Goal: Navigation & Orientation: Find specific page/section

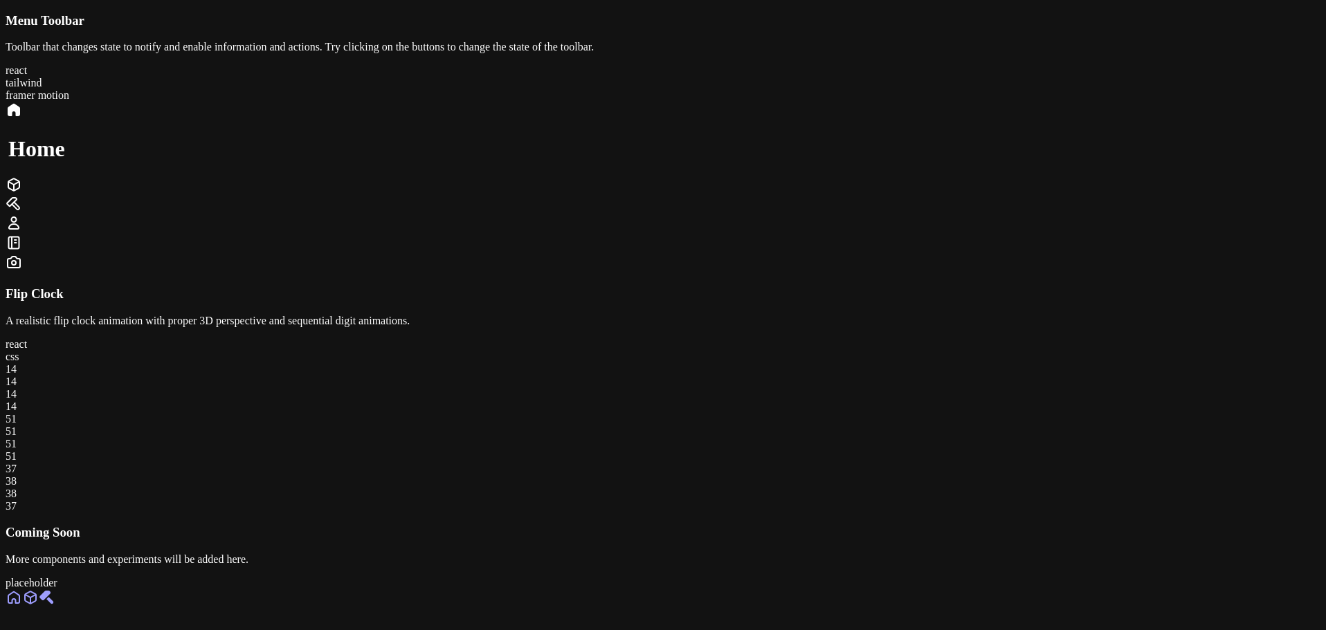
click at [39, 596] on link at bounding box center [30, 602] width 17 height 12
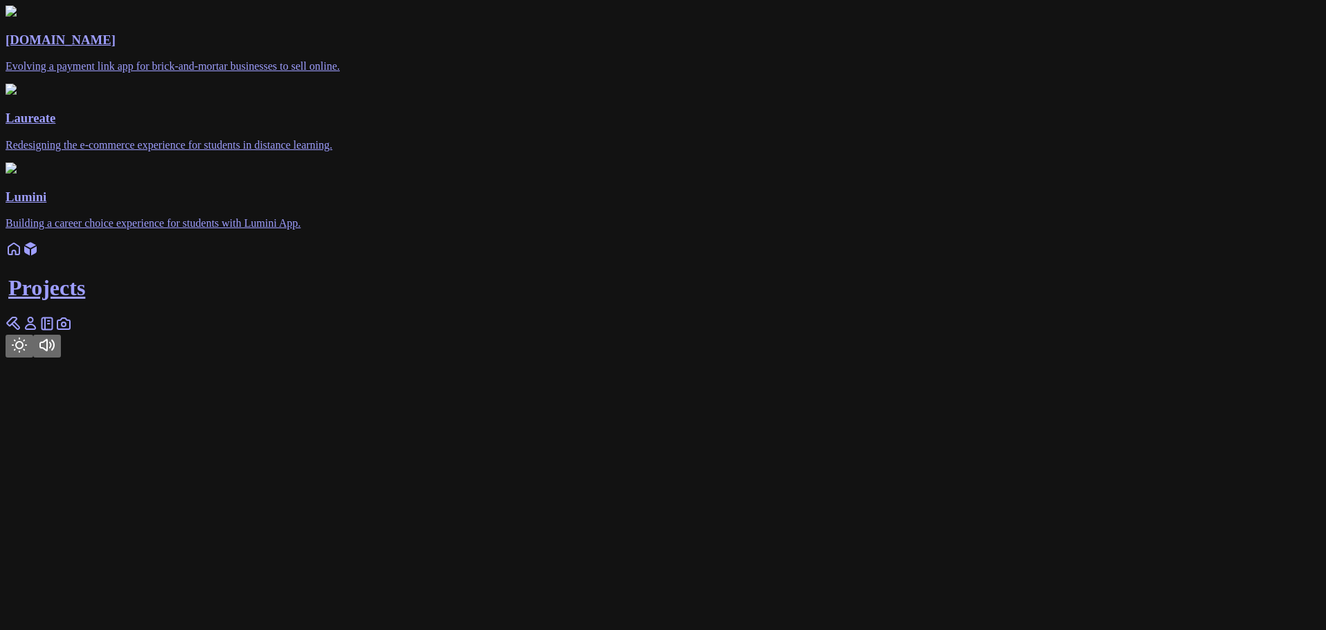
click at [22, 257] on icon at bounding box center [14, 249] width 17 height 17
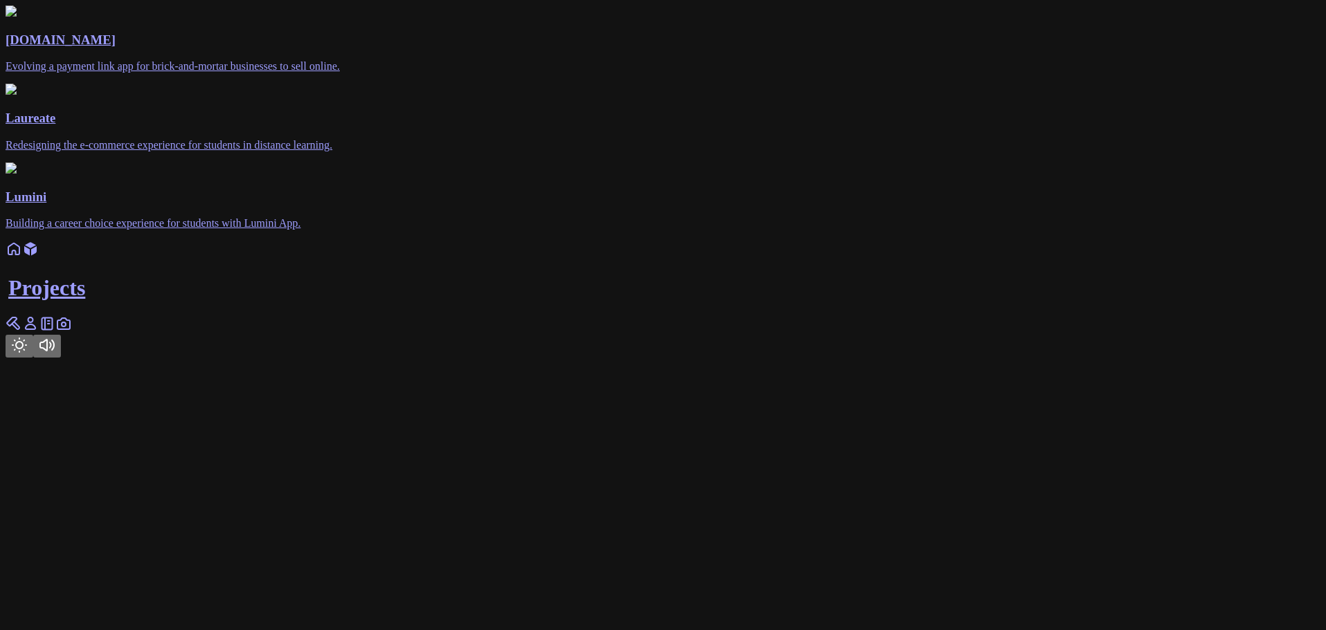
click at [22, 332] on icon at bounding box center [14, 323] width 17 height 17
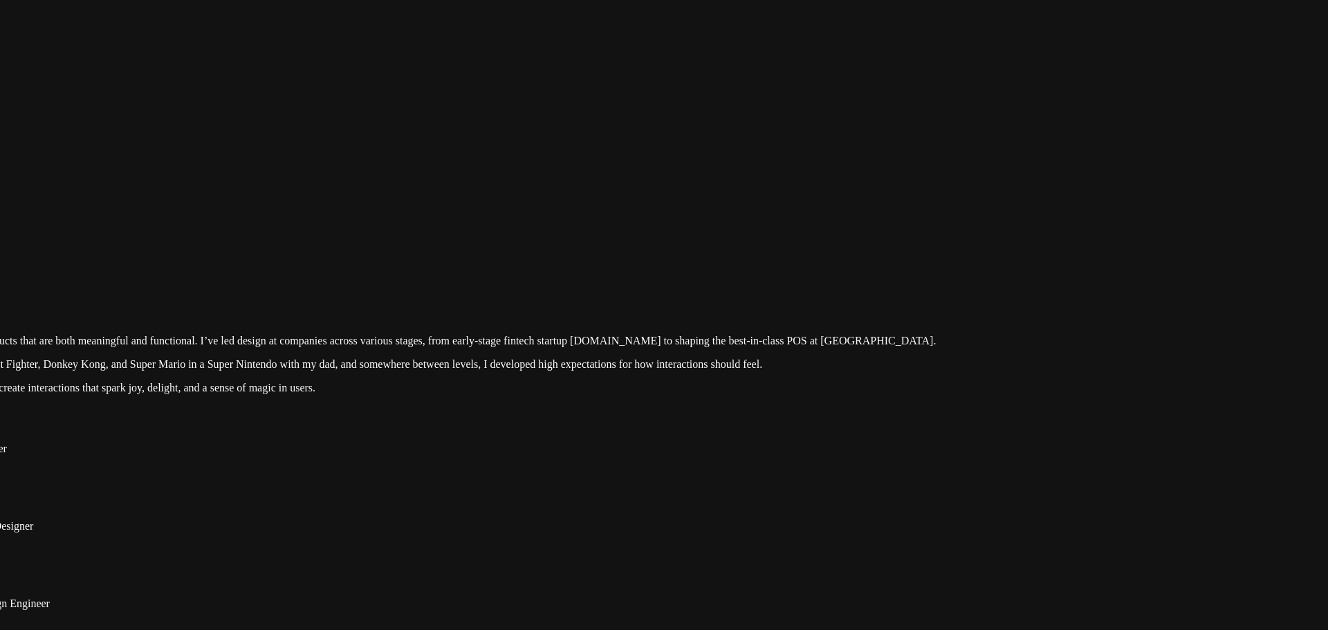
drag, startPoint x: 1136, startPoint y: 278, endPoint x: 953, endPoint y: 521, distance: 303.9
click at [953, 252] on div at bounding box center [481, 252] width 1317 height 0
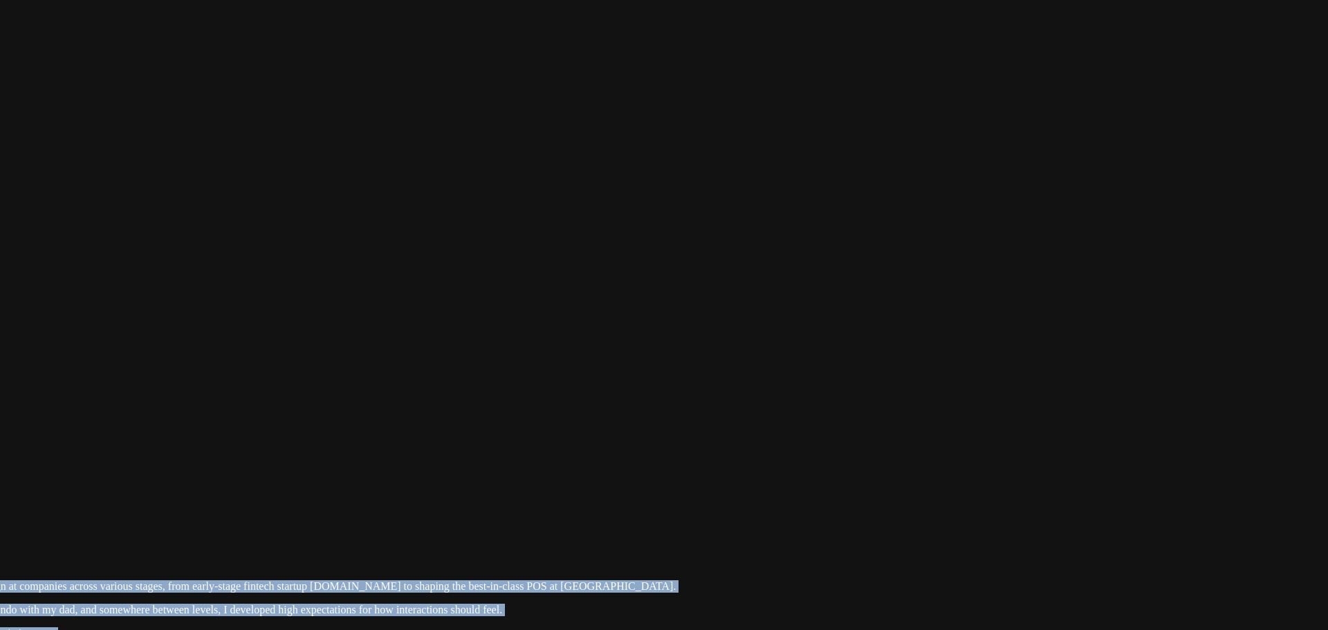
click at [880, 497] on div at bounding box center [221, 497] width 1317 height 0
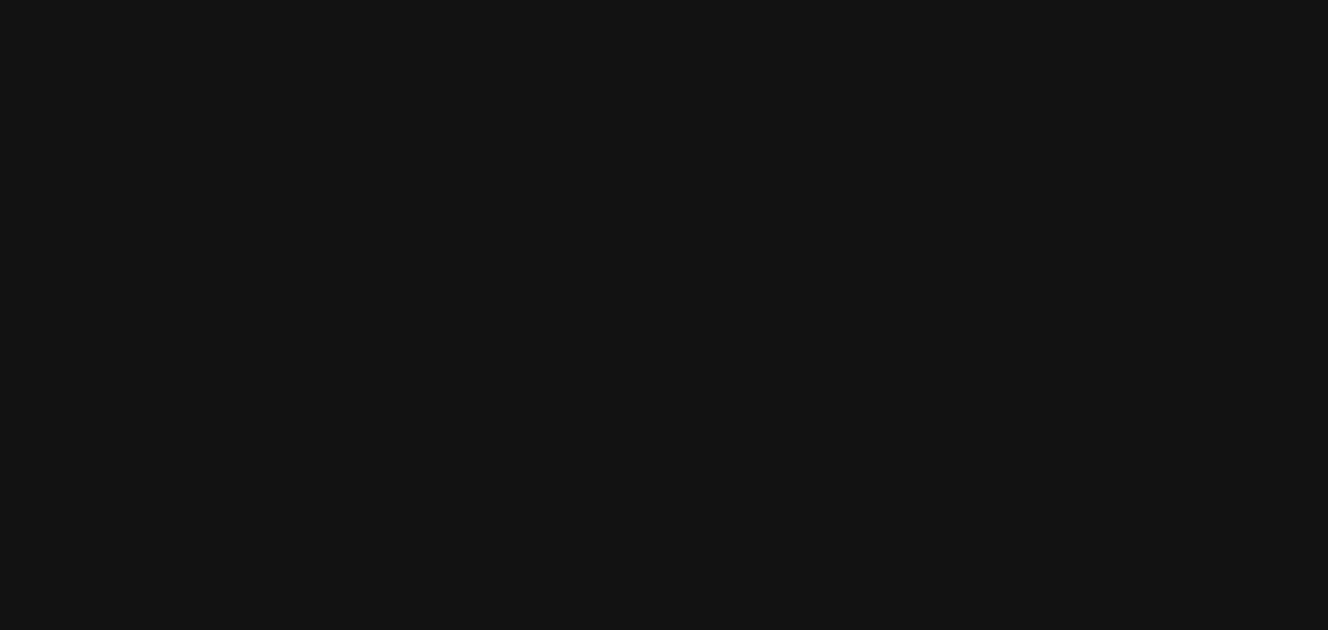
drag, startPoint x: 1029, startPoint y: 390, endPoint x: 1032, endPoint y: 475, distance: 85.1
click at [880, 550] on div at bounding box center [221, 550] width 1317 height 0
click at [882, 601] on div at bounding box center [223, 601] width 1317 height 0
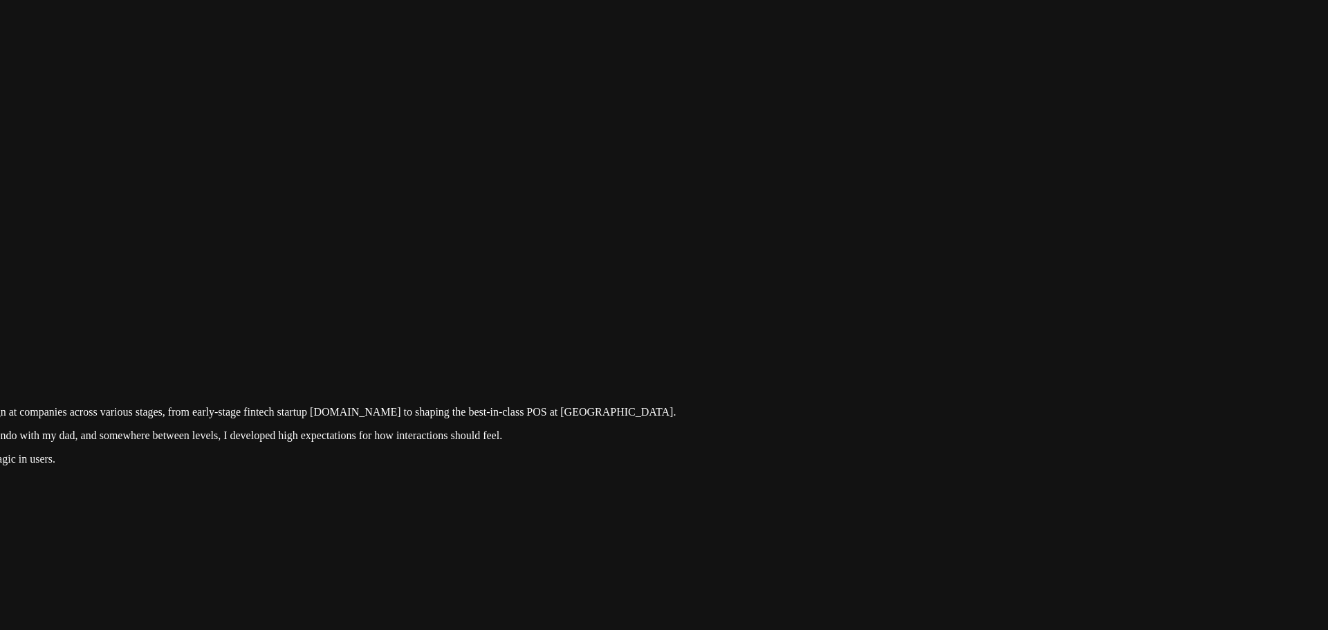
drag, startPoint x: 1032, startPoint y: 430, endPoint x: 996, endPoint y: 183, distance: 249.6
click at [880, 323] on div at bounding box center [221, 323] width 1317 height 0
drag, startPoint x: 987, startPoint y: 179, endPoint x: 1136, endPoint y: 258, distance: 168.7
click at [967, 322] on div at bounding box center [307, 322] width 1317 height 0
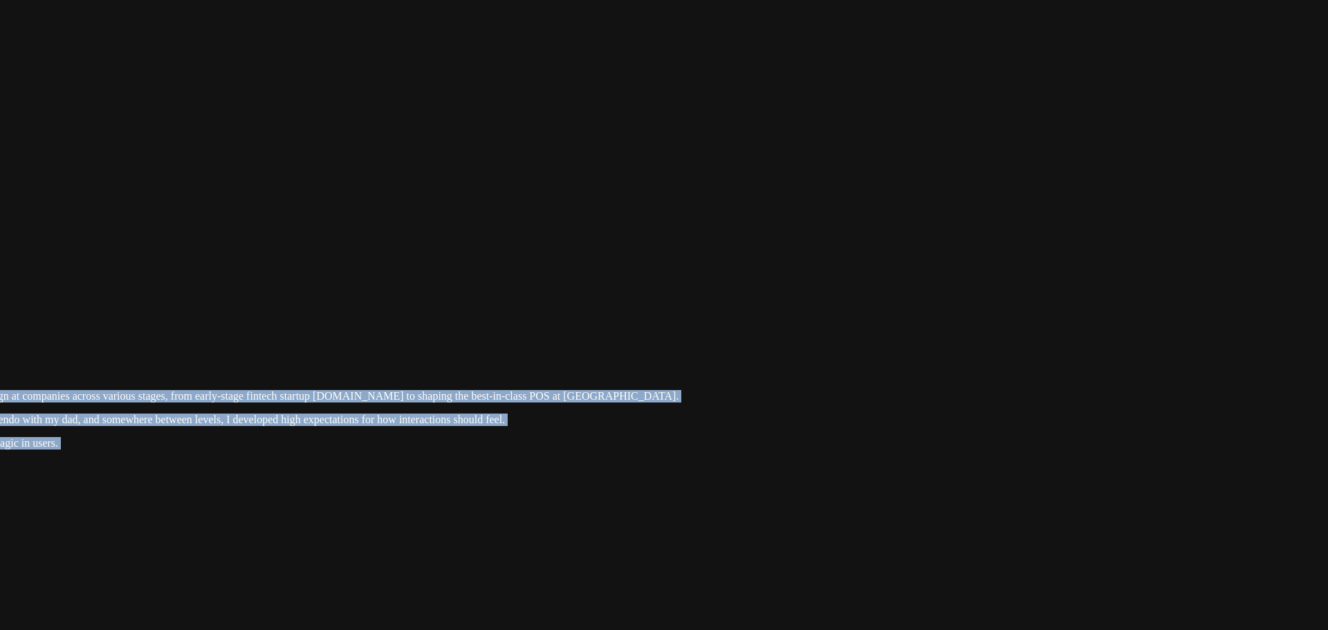
click at [880, 308] on div at bounding box center [221, 308] width 1317 height 0
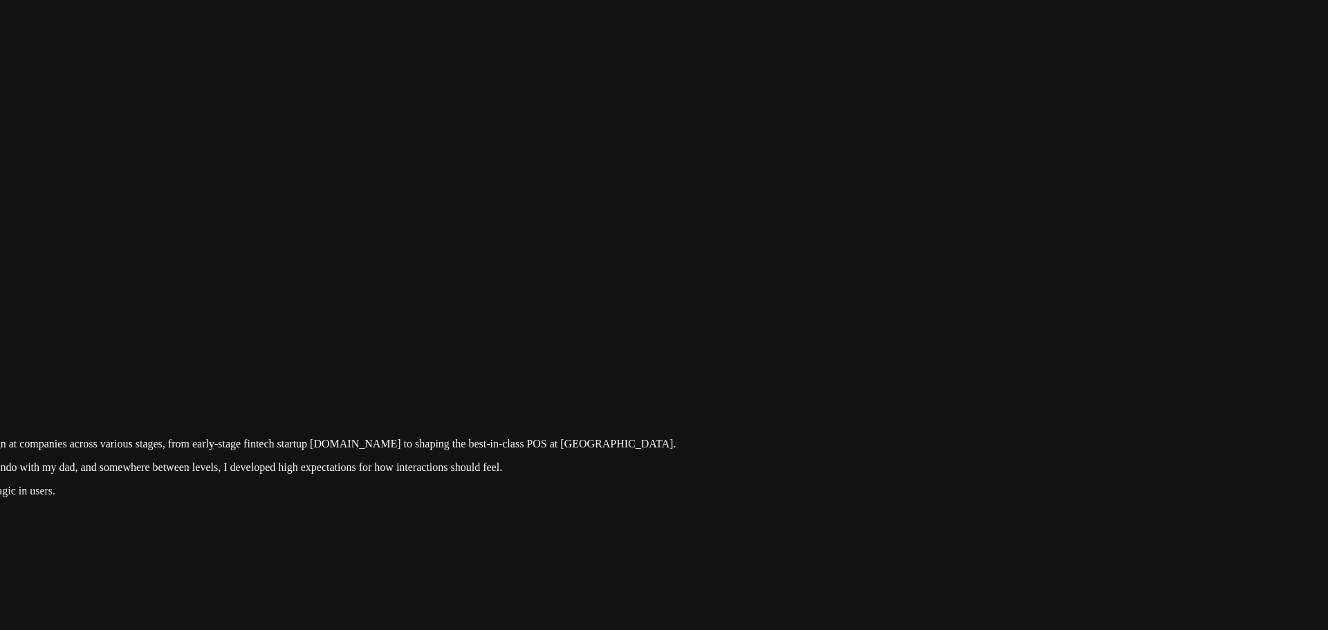
drag, startPoint x: 953, startPoint y: 311, endPoint x: 908, endPoint y: 378, distance: 80.2
click at [880, 355] on div at bounding box center [221, 355] width 1317 height 0
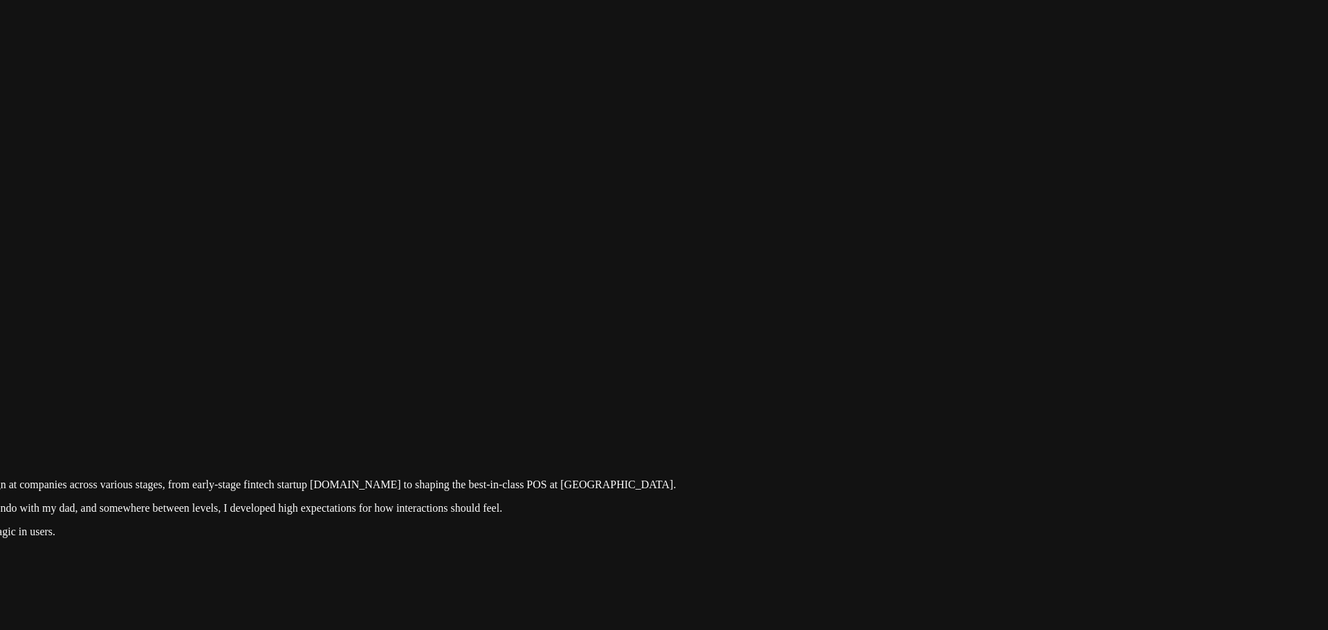
drag, startPoint x: 747, startPoint y: 146, endPoint x: 581, endPoint y: 223, distance: 182.9
drag, startPoint x: 722, startPoint y: 187, endPoint x: 648, endPoint y: 203, distance: 76.3
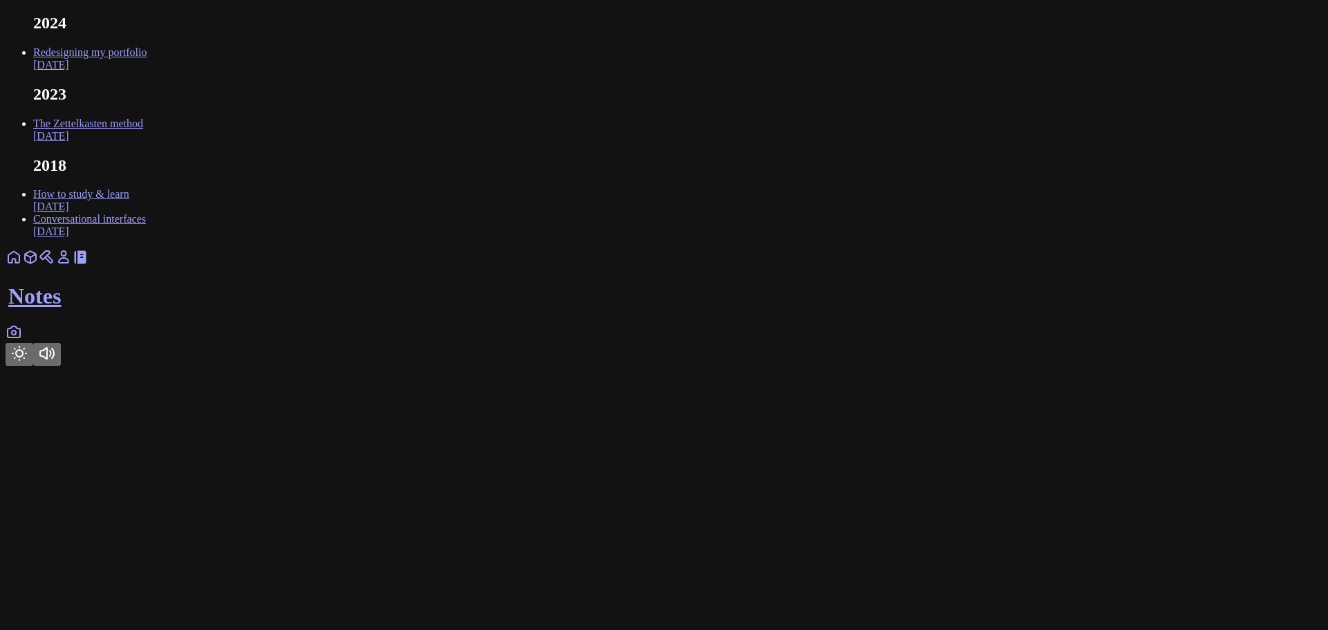
click at [22, 342] on link at bounding box center [14, 337] width 17 height 12
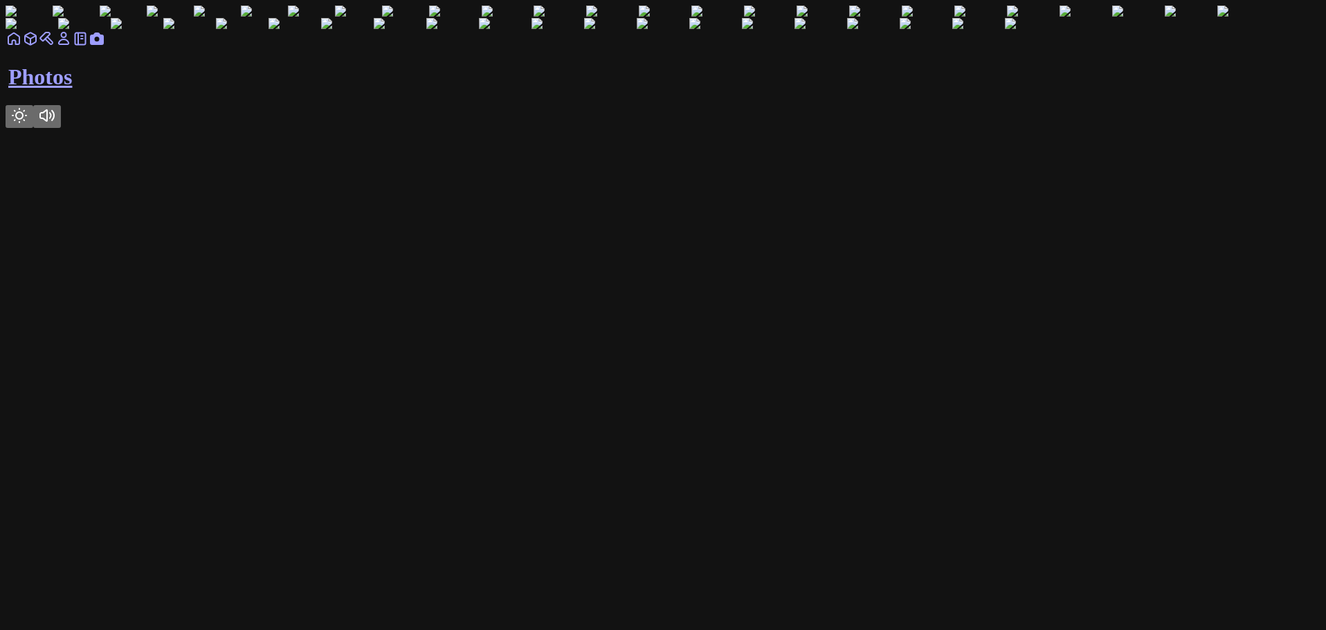
click at [33, 128] on button "Toggle Theme" at bounding box center [20, 116] width 28 height 23
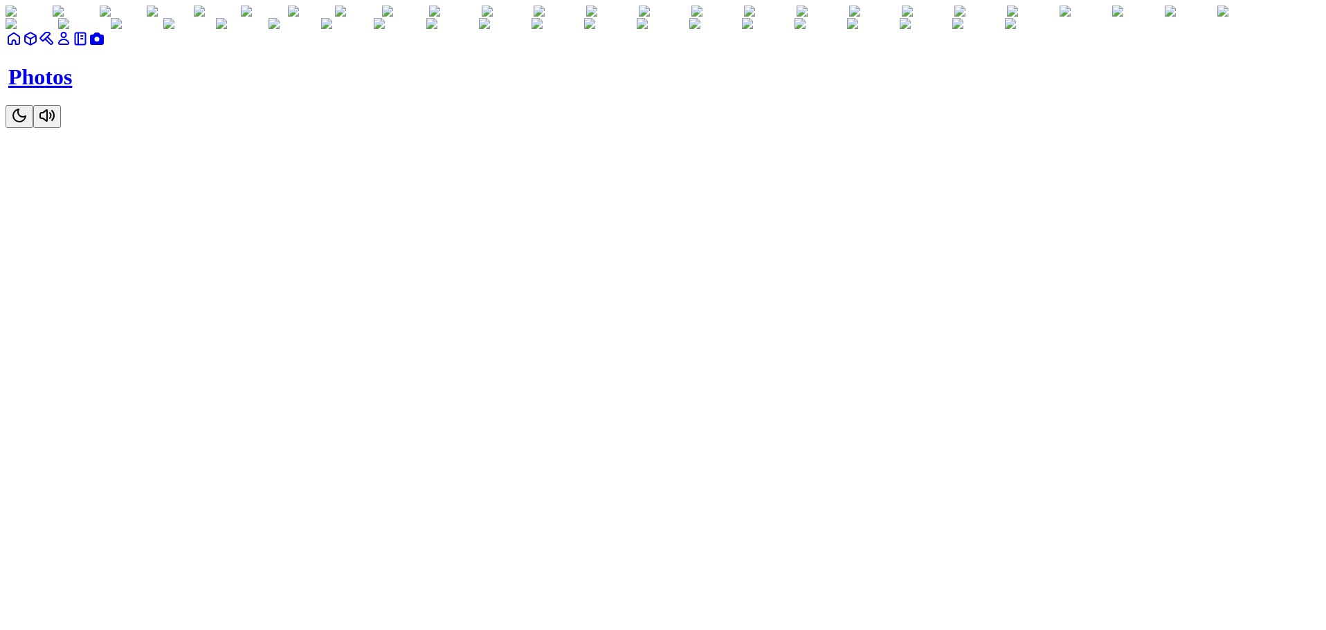
click at [28, 124] on icon "Toggle Theme" at bounding box center [19, 115] width 17 height 17
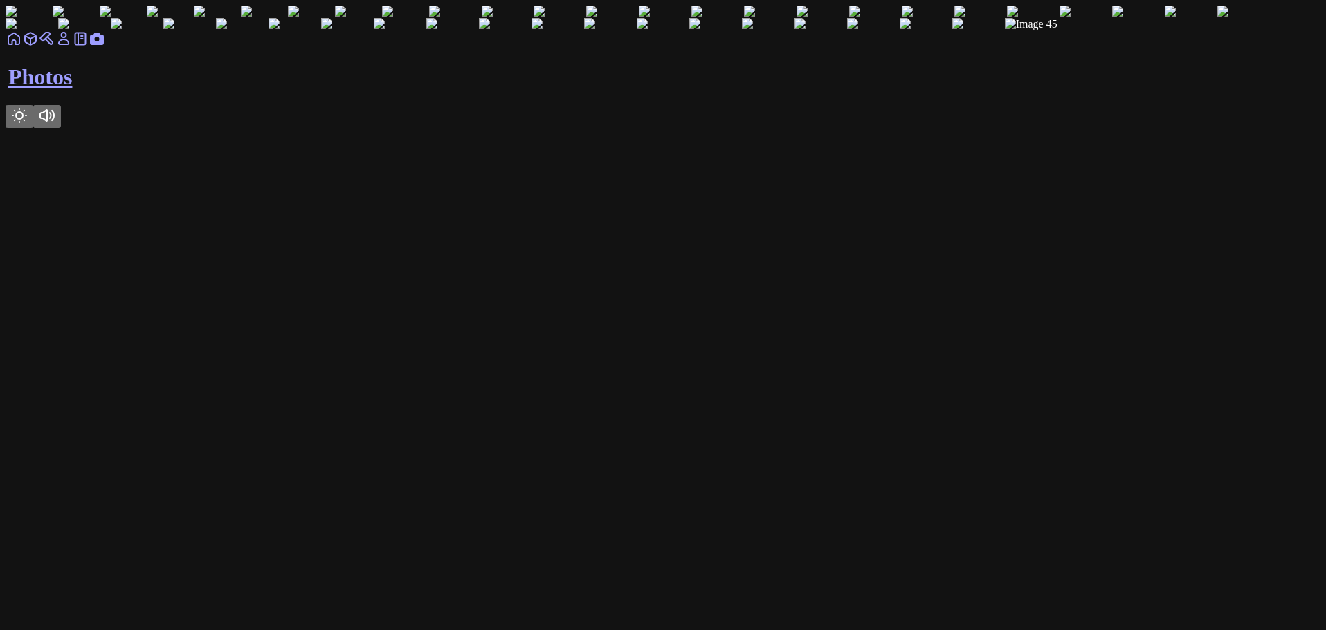
click at [55, 124] on icon "Toggle Audio" at bounding box center [47, 115] width 17 height 17
click at [22, 49] on link at bounding box center [14, 43] width 17 height 12
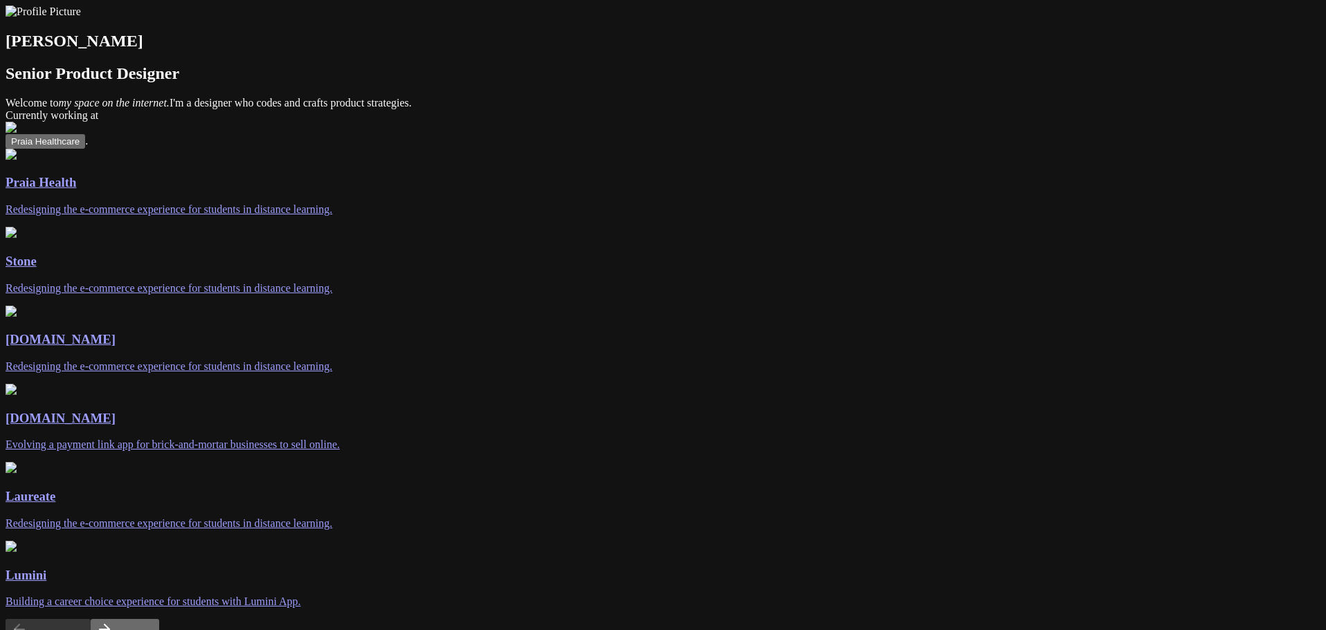
click at [939, 114] on div "[PERSON_NAME] Senior Product Designer Welcome to my space on the internet. I'm …" at bounding box center [663, 409] width 1315 height 806
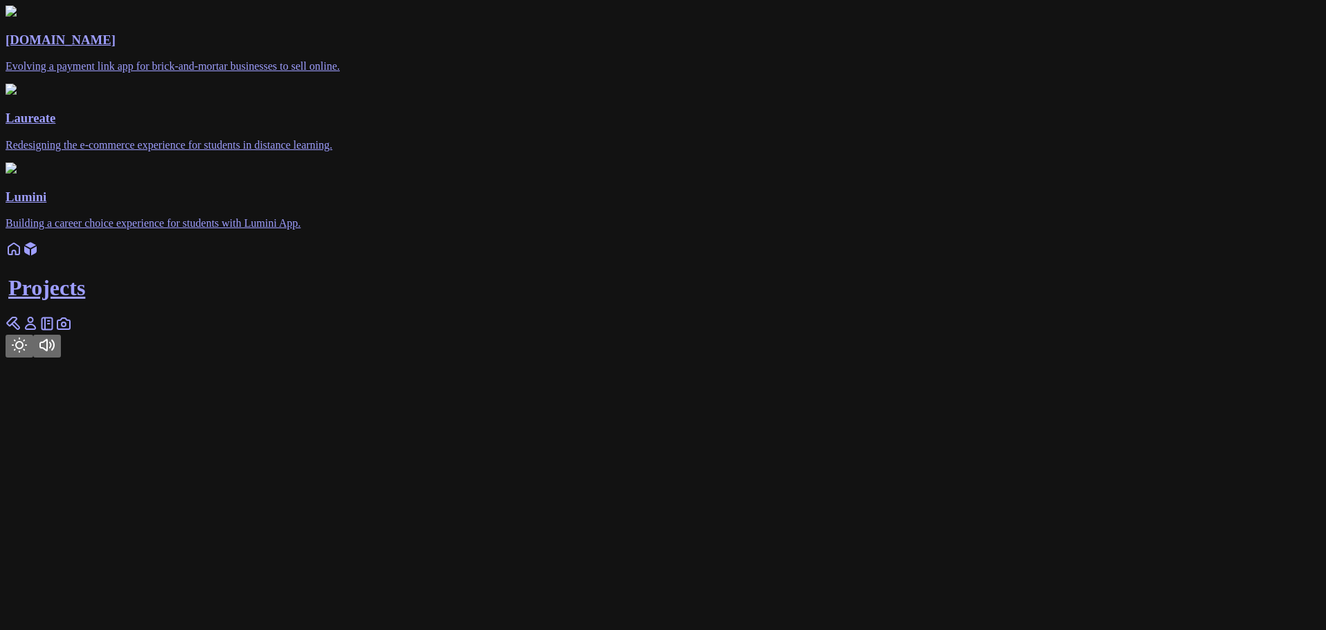
click at [22, 332] on icon at bounding box center [14, 323] width 17 height 17
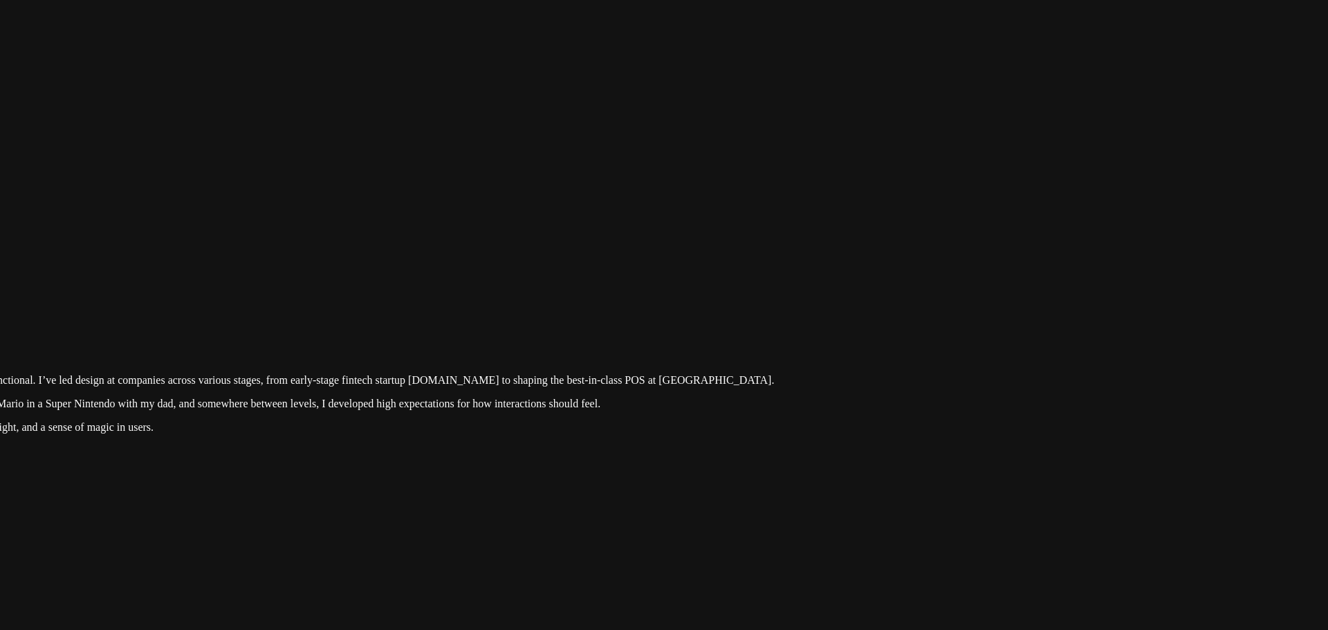
drag, startPoint x: 1146, startPoint y: 275, endPoint x: 797, endPoint y: 571, distance: 457.6
click at [797, 291] on div at bounding box center [319, 291] width 1317 height 0
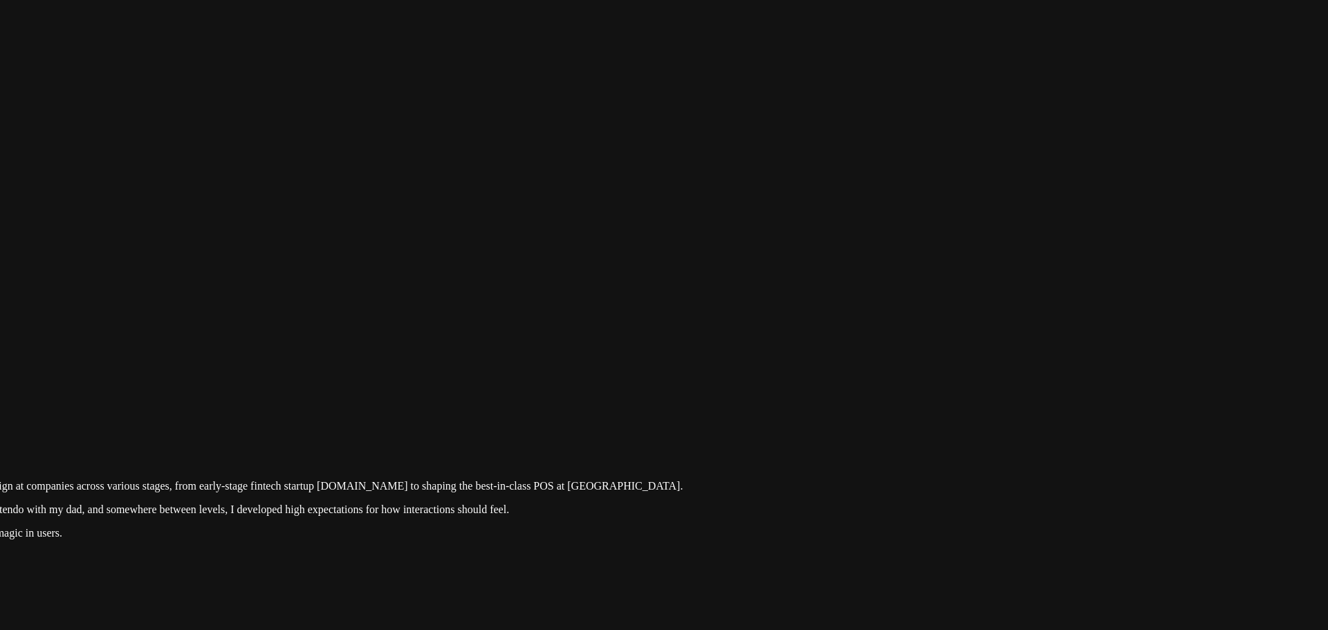
drag, startPoint x: 1186, startPoint y: 268, endPoint x: 946, endPoint y: 493, distance: 328.5
click at [887, 397] on div at bounding box center [228, 397] width 1317 height 0
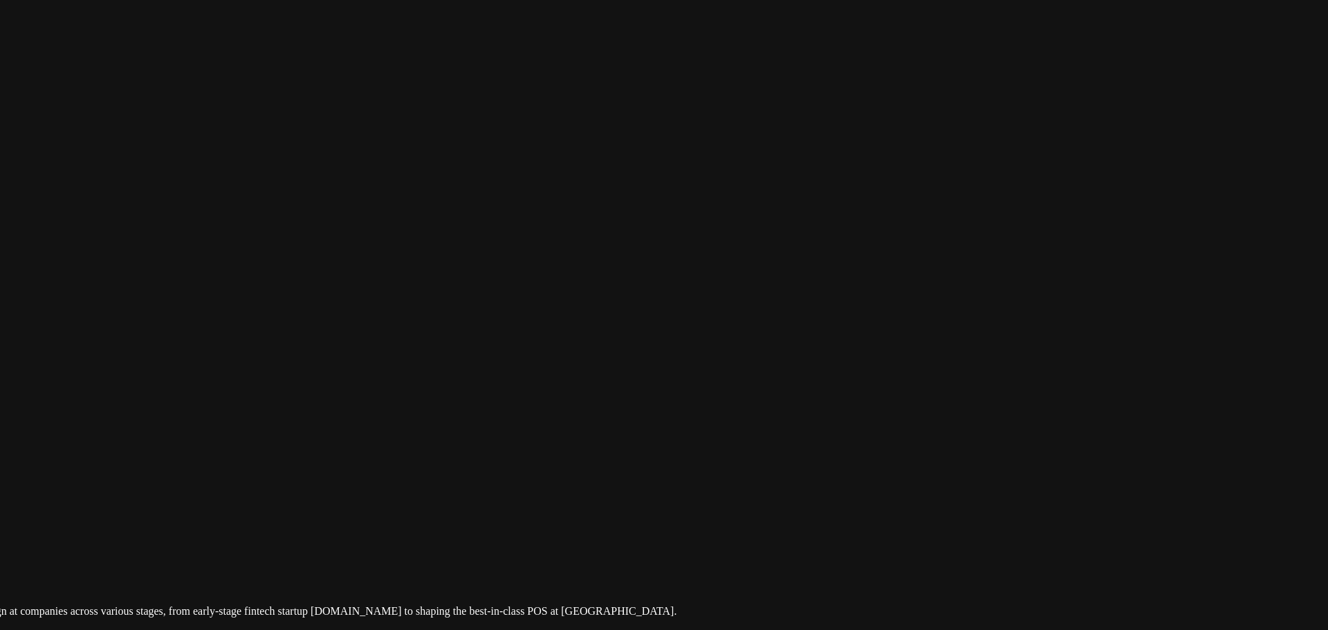
drag, startPoint x: 667, startPoint y: 149, endPoint x: 891, endPoint y: 76, distance: 235.9
click at [881, 522] on div at bounding box center [221, 522] width 1317 height 0
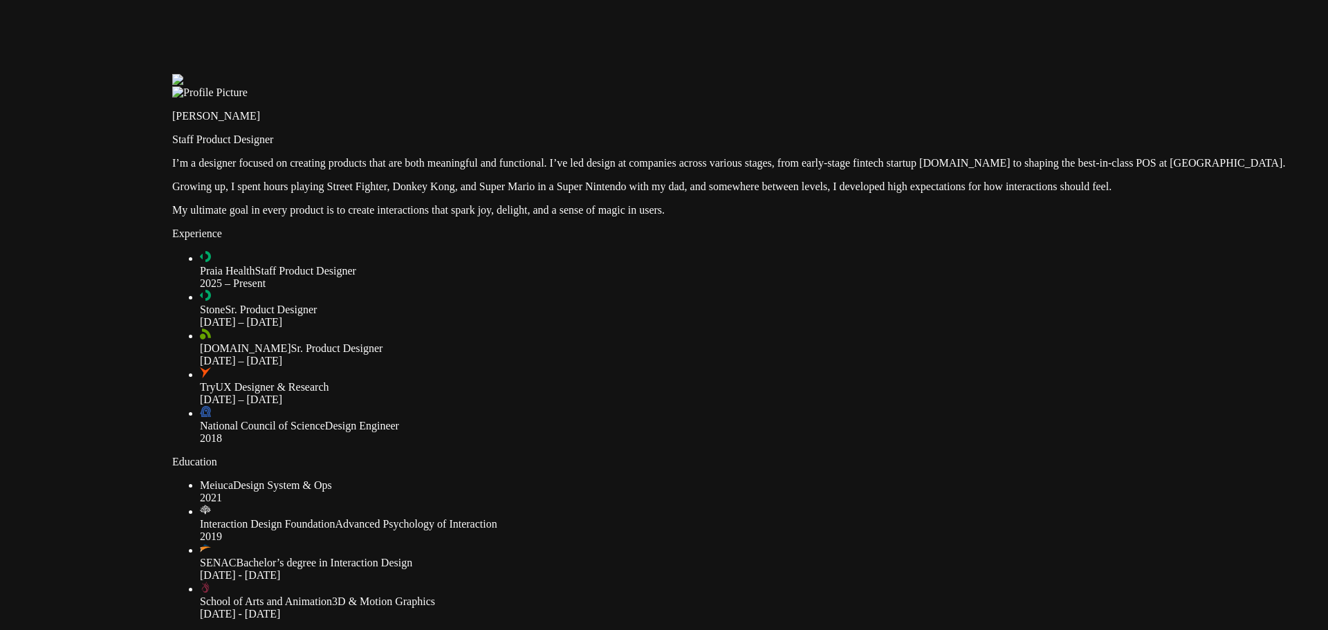
drag, startPoint x: 614, startPoint y: 366, endPoint x: 960, endPoint y: 42, distance: 474.3
click at [960, 74] on div at bounding box center [830, 74] width 1317 height 0
drag, startPoint x: 630, startPoint y: 318, endPoint x: 614, endPoint y: 307, distance: 19.6
click at [592, 74] on div at bounding box center [830, 74] width 1317 height 0
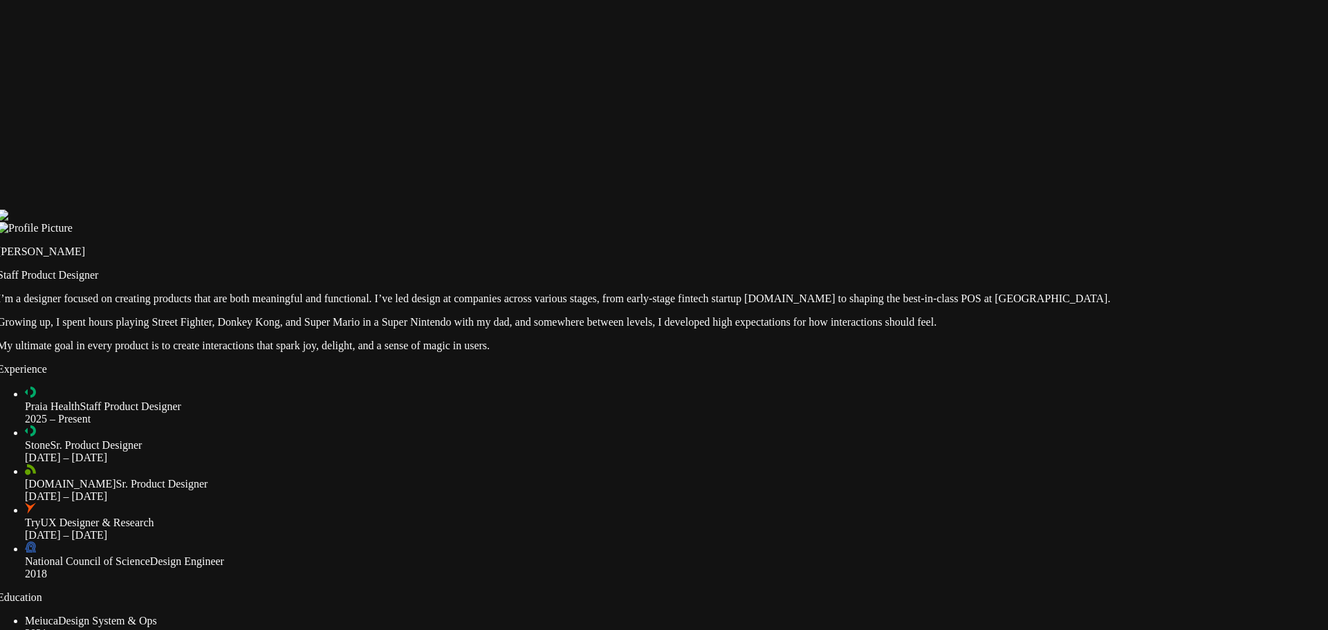
drag, startPoint x: 585, startPoint y: 356, endPoint x: 426, endPoint y: 473, distance: 196.9
click at [408, 210] on div at bounding box center [655, 210] width 1317 height 0
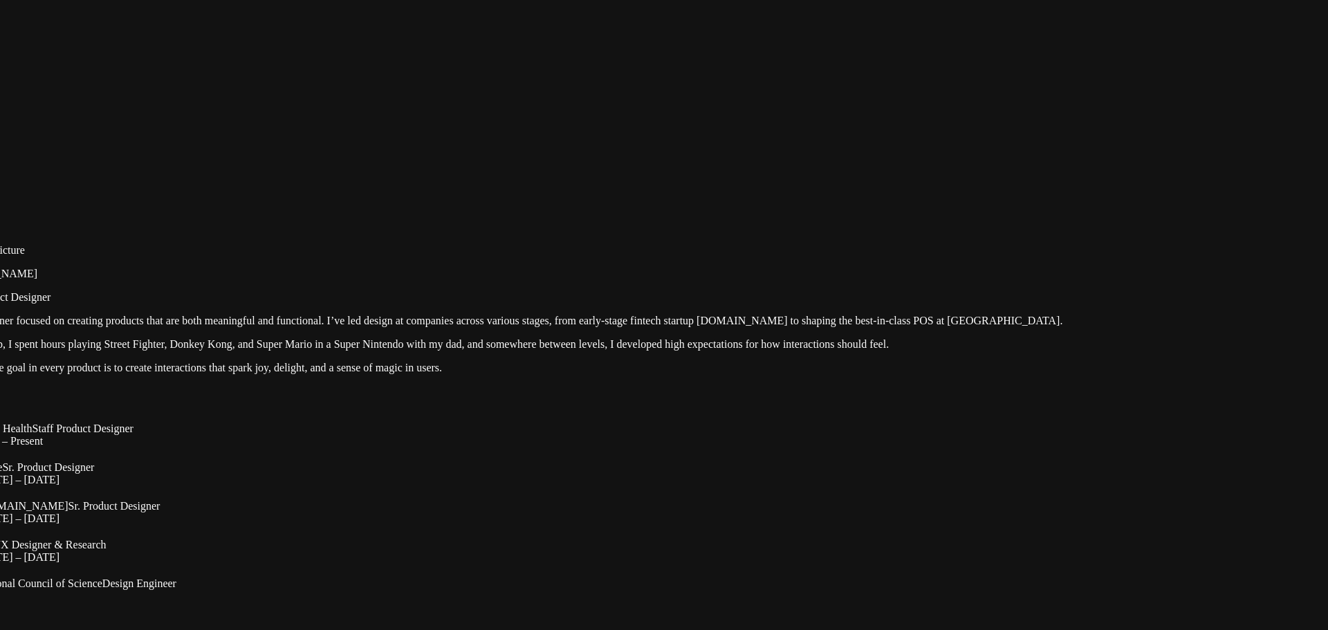
drag, startPoint x: 657, startPoint y: 241, endPoint x: 611, endPoint y: 259, distance: 49.1
click at [611, 232] on div at bounding box center [607, 232] width 1317 height 0
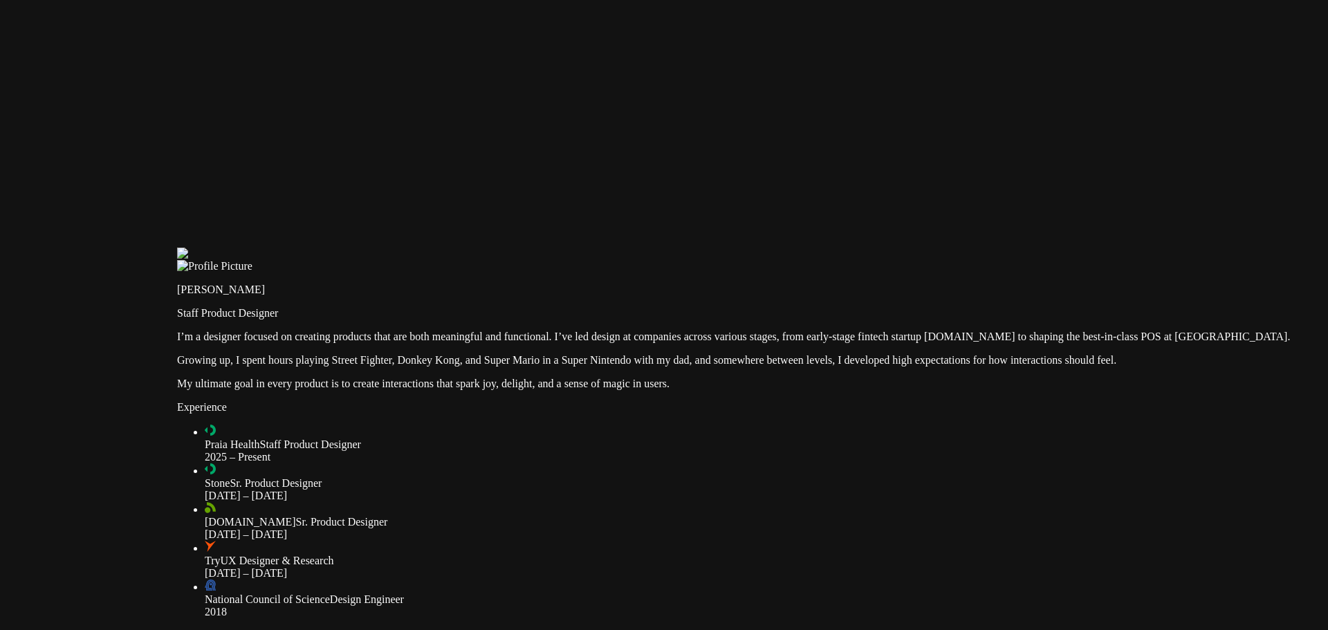
drag, startPoint x: 635, startPoint y: 243, endPoint x: 846, endPoint y: 278, distance: 214.0
click at [846, 248] on div at bounding box center [835, 248] width 1317 height 0
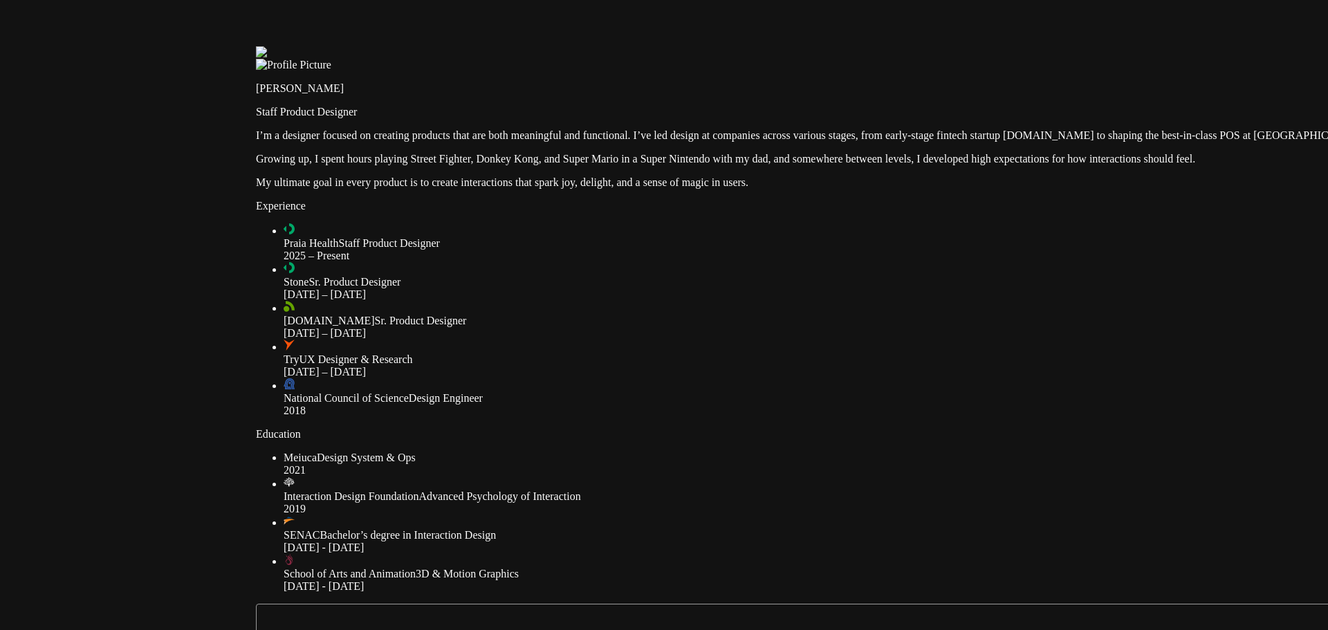
drag, startPoint x: 429, startPoint y: 174, endPoint x: 490, endPoint y: -51, distance: 233.6
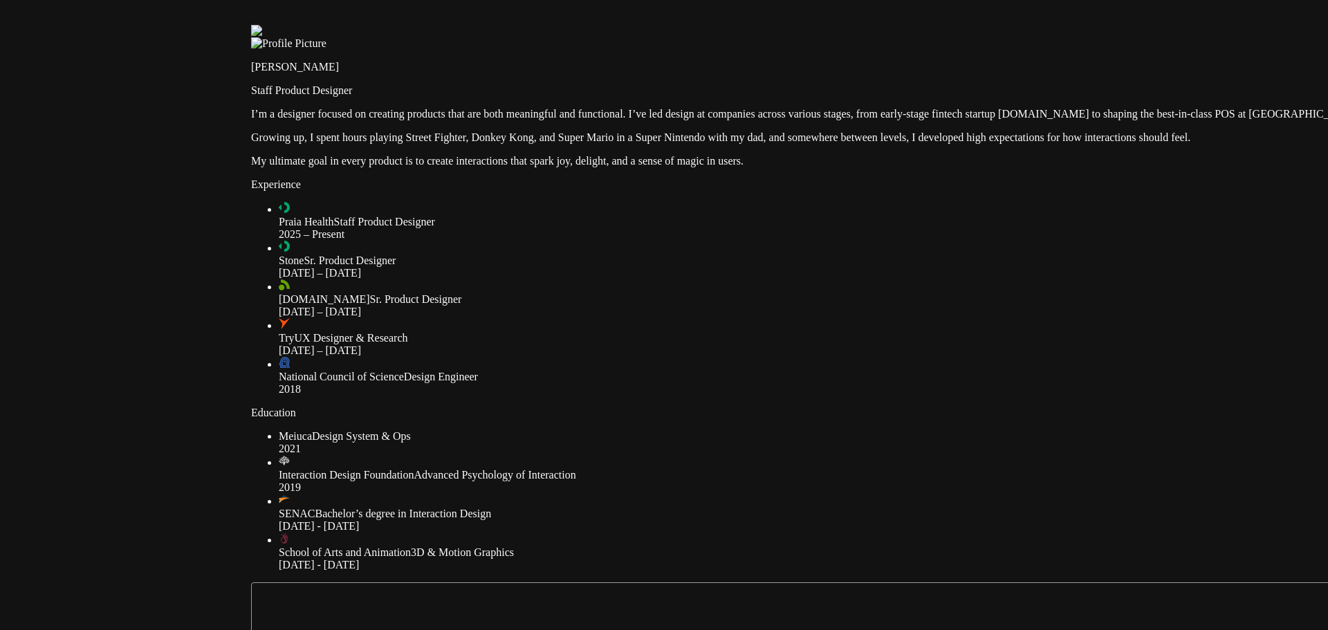
click at [437, 25] on div at bounding box center [909, 25] width 1317 height 0
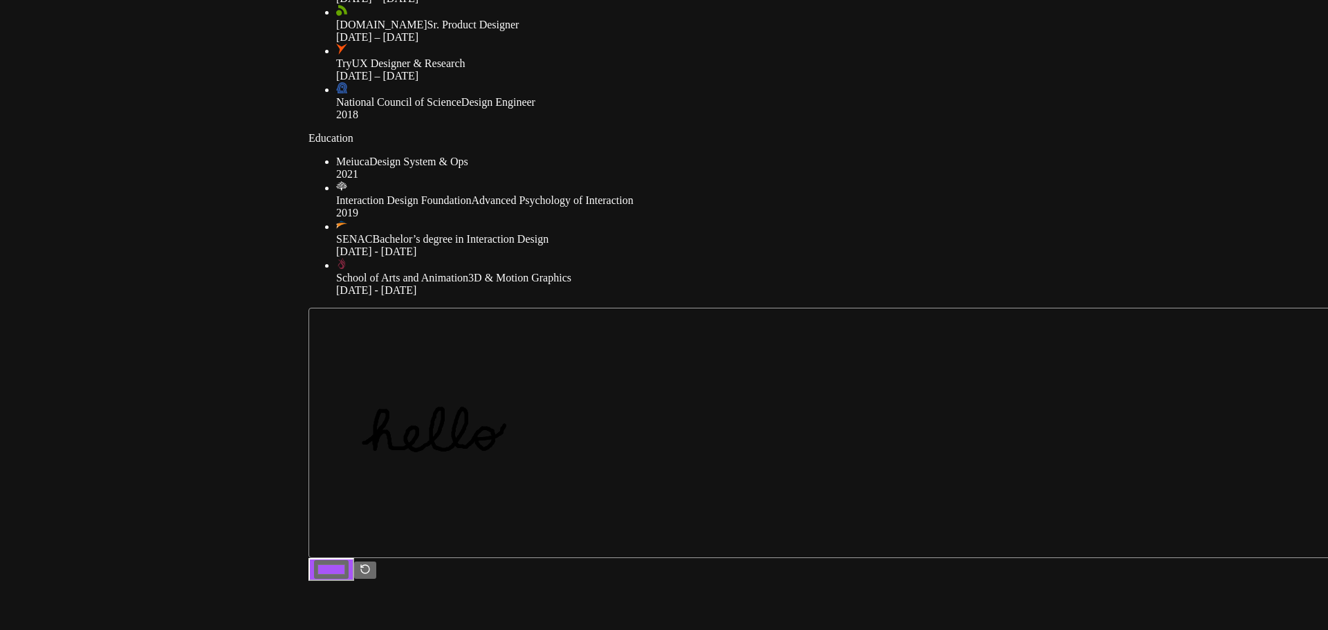
drag, startPoint x: 466, startPoint y: 531, endPoint x: 527, endPoint y: 249, distance: 288.6
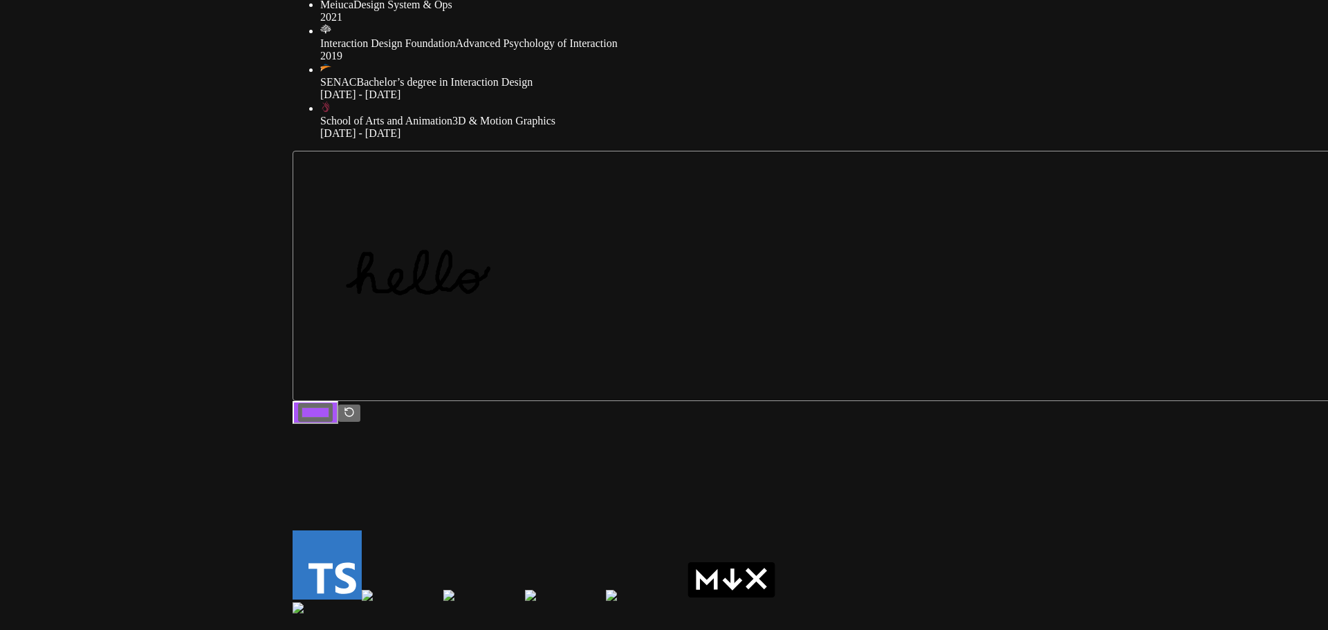
drag, startPoint x: 486, startPoint y: 398, endPoint x: 466, endPoint y: 255, distance: 144.7
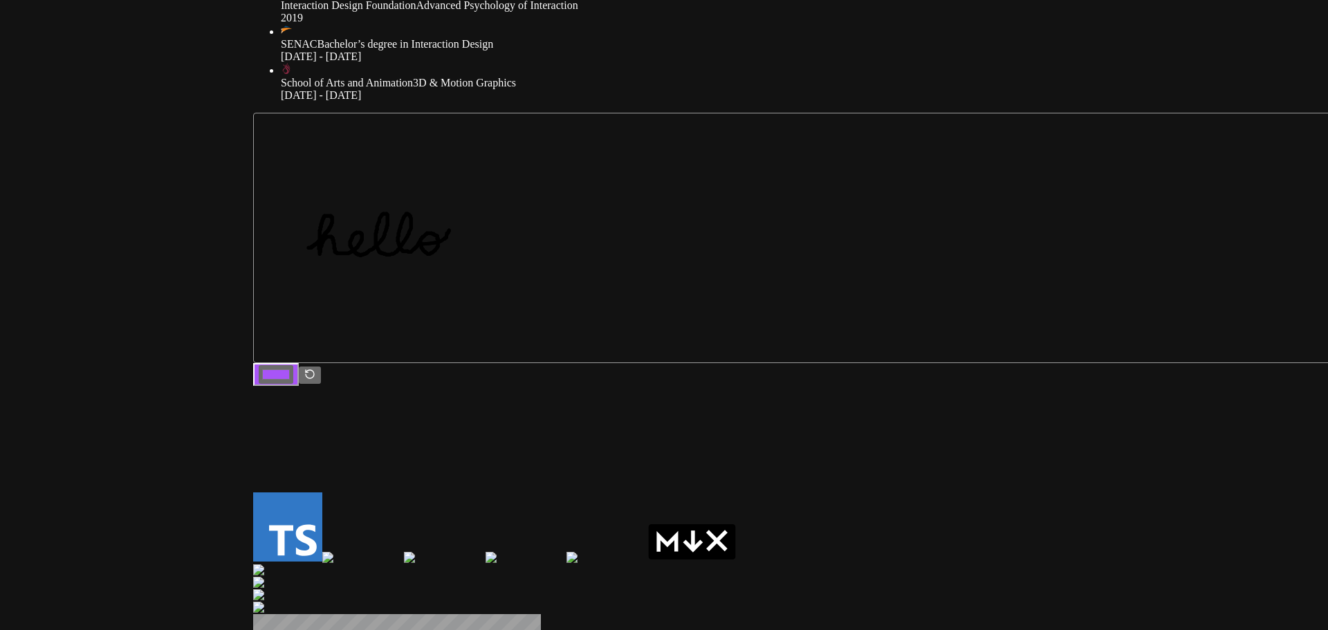
drag, startPoint x: 665, startPoint y: 423, endPoint x: 412, endPoint y: 280, distance: 291.3
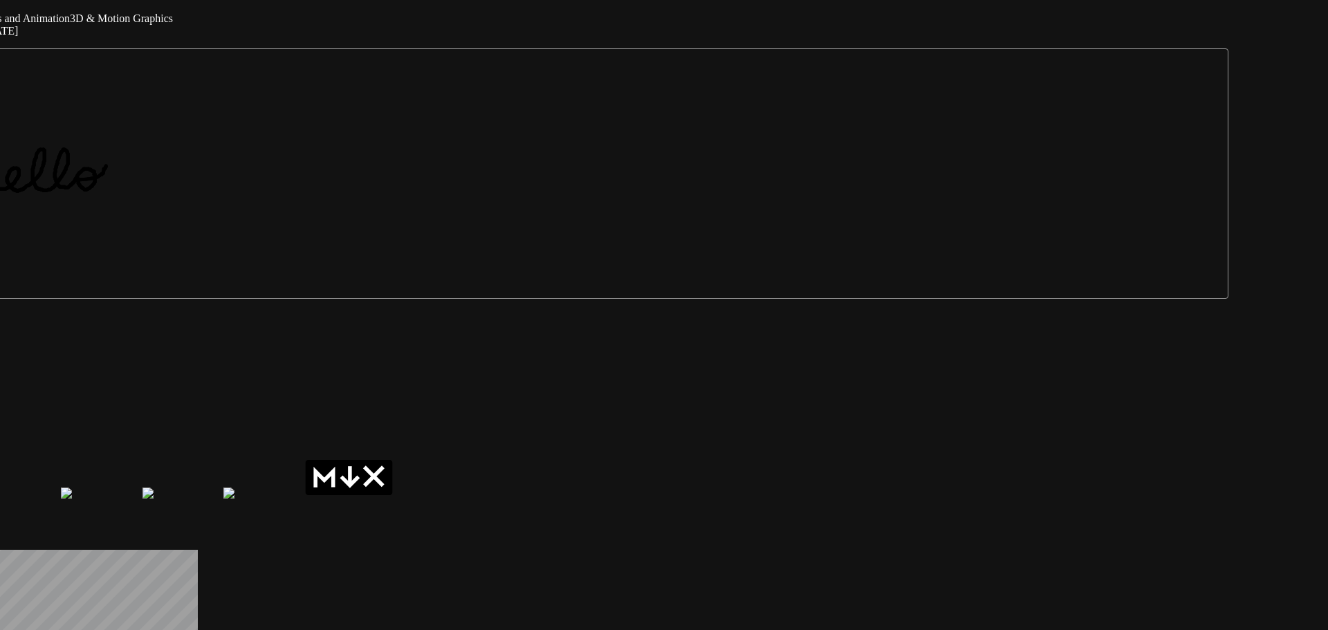
drag, startPoint x: 810, startPoint y: 320, endPoint x: 493, endPoint y: 432, distance: 337.0
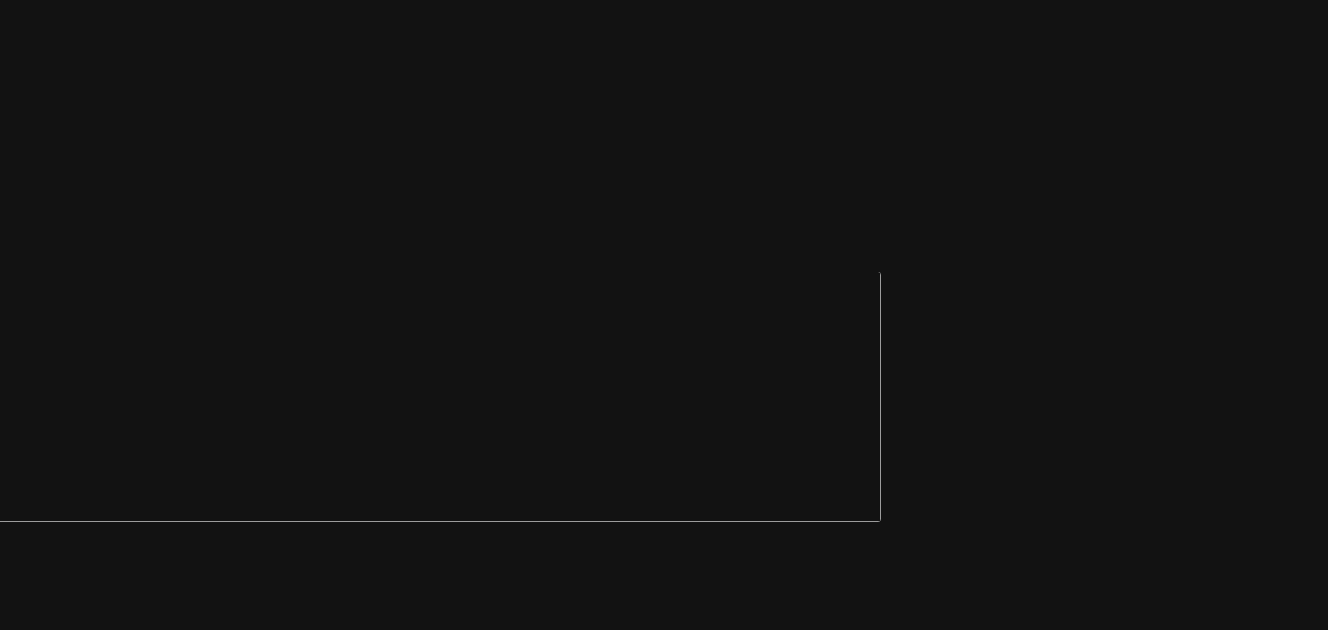
drag, startPoint x: 933, startPoint y: 257, endPoint x: 608, endPoint y: 412, distance: 359.6
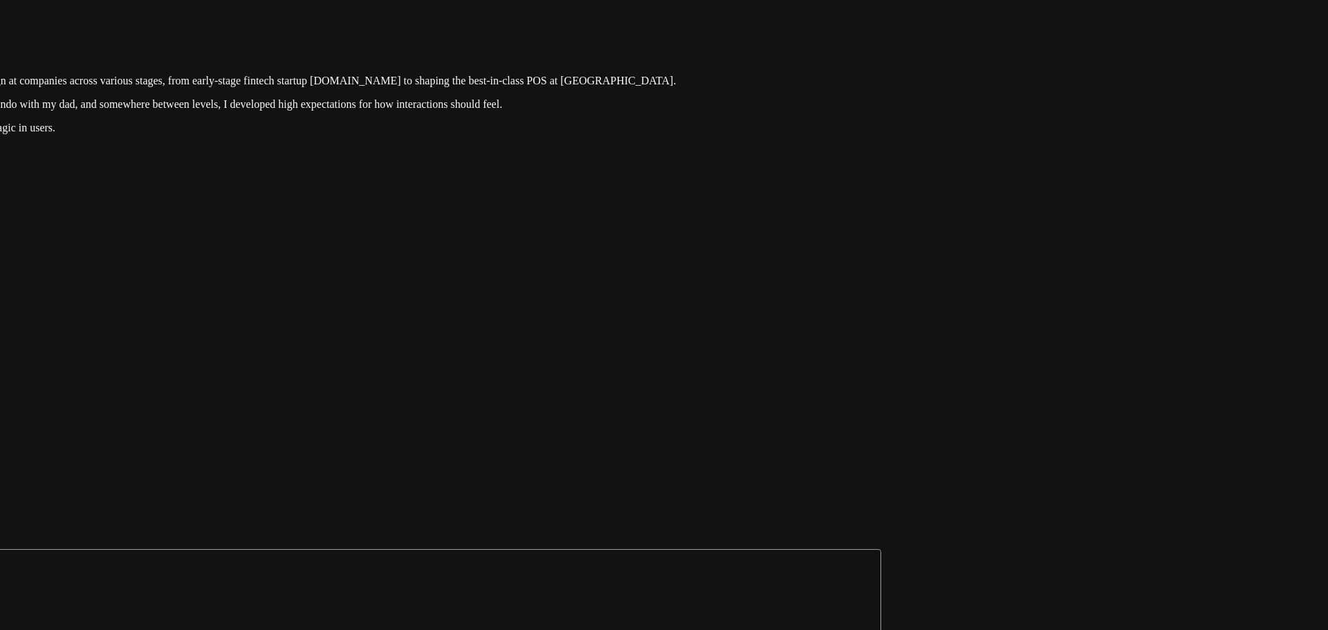
drag, startPoint x: 733, startPoint y: 80, endPoint x: 649, endPoint y: 351, distance: 284.7
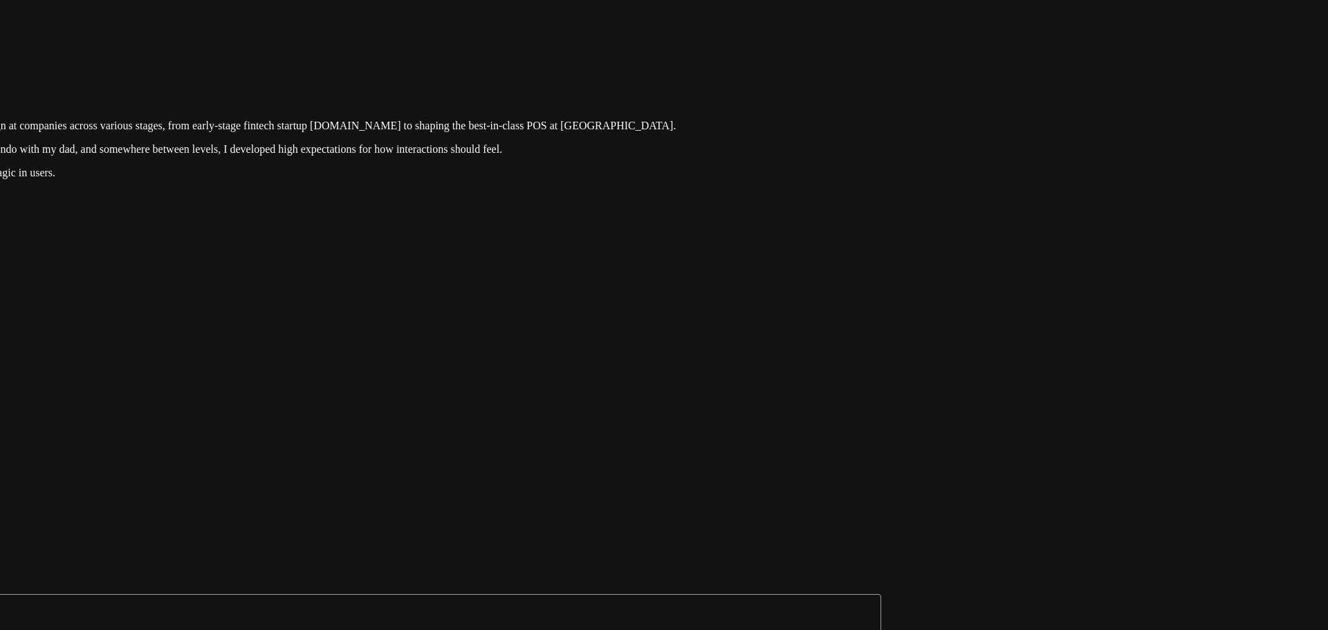
drag, startPoint x: 903, startPoint y: 333, endPoint x: 872, endPoint y: 385, distance: 60.2
click at [872, 37] on div at bounding box center [221, 37] width 1317 height 0
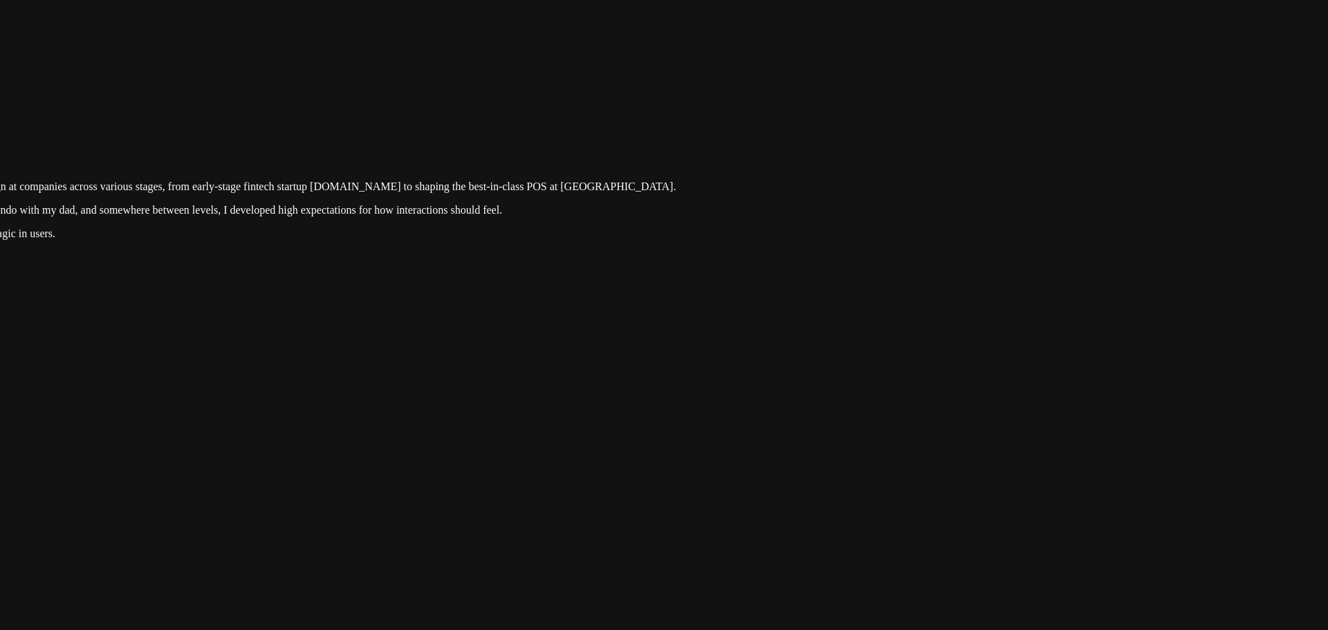
drag, startPoint x: 914, startPoint y: 400, endPoint x: 869, endPoint y: 464, distance: 78.5
click at [869, 98] on div at bounding box center [221, 98] width 1317 height 0
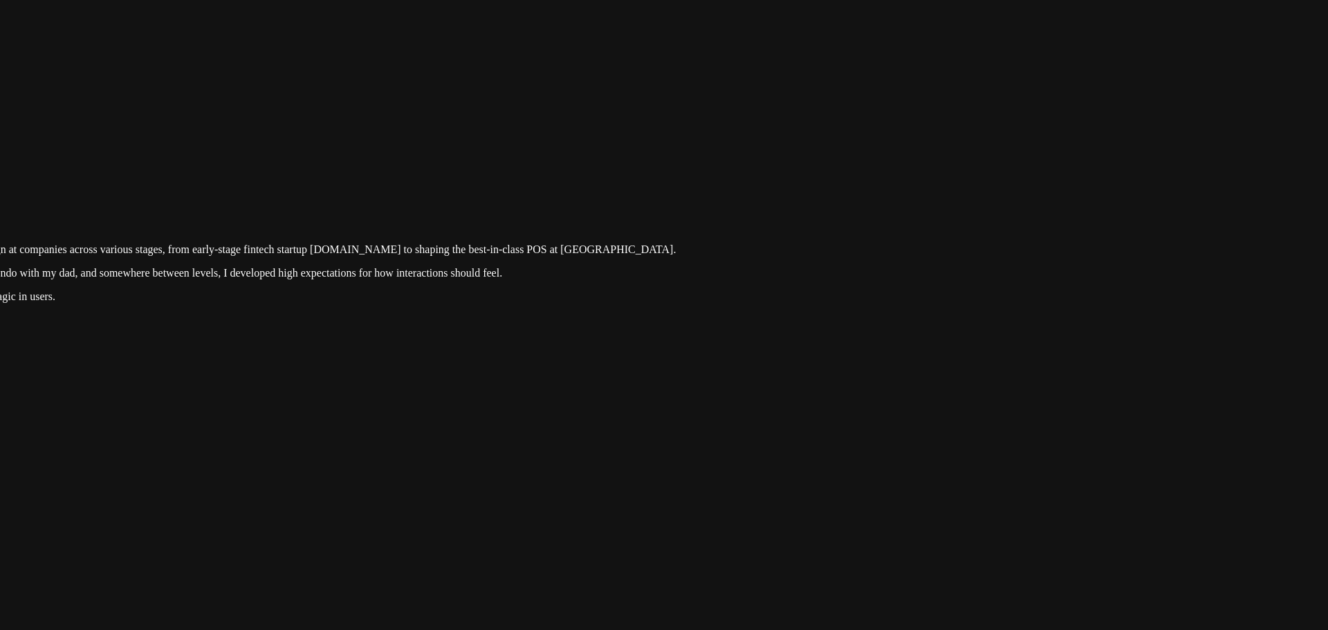
drag, startPoint x: 869, startPoint y: 464, endPoint x: 868, endPoint y: 504, distance: 39.5
click at [866, 161] on div at bounding box center [221, 161] width 1317 height 0
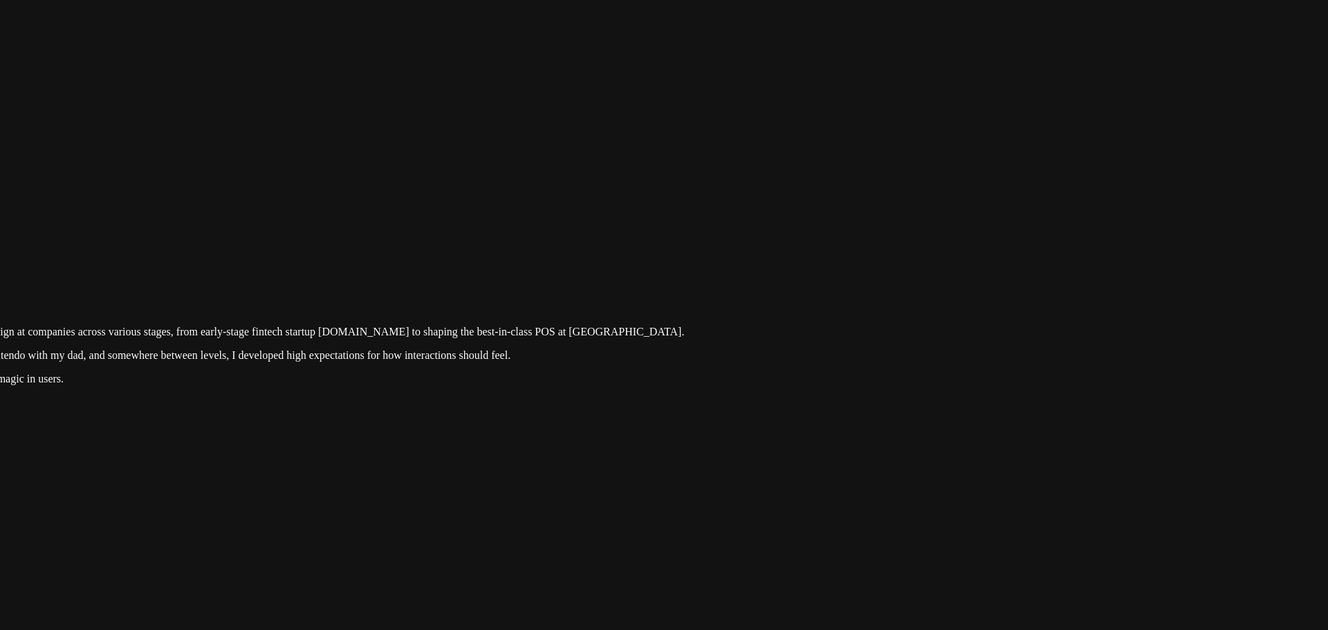
drag, startPoint x: 952, startPoint y: 205, endPoint x: 966, endPoint y: 300, distance: 96.5
click at [888, 243] on div at bounding box center [229, 243] width 1317 height 0
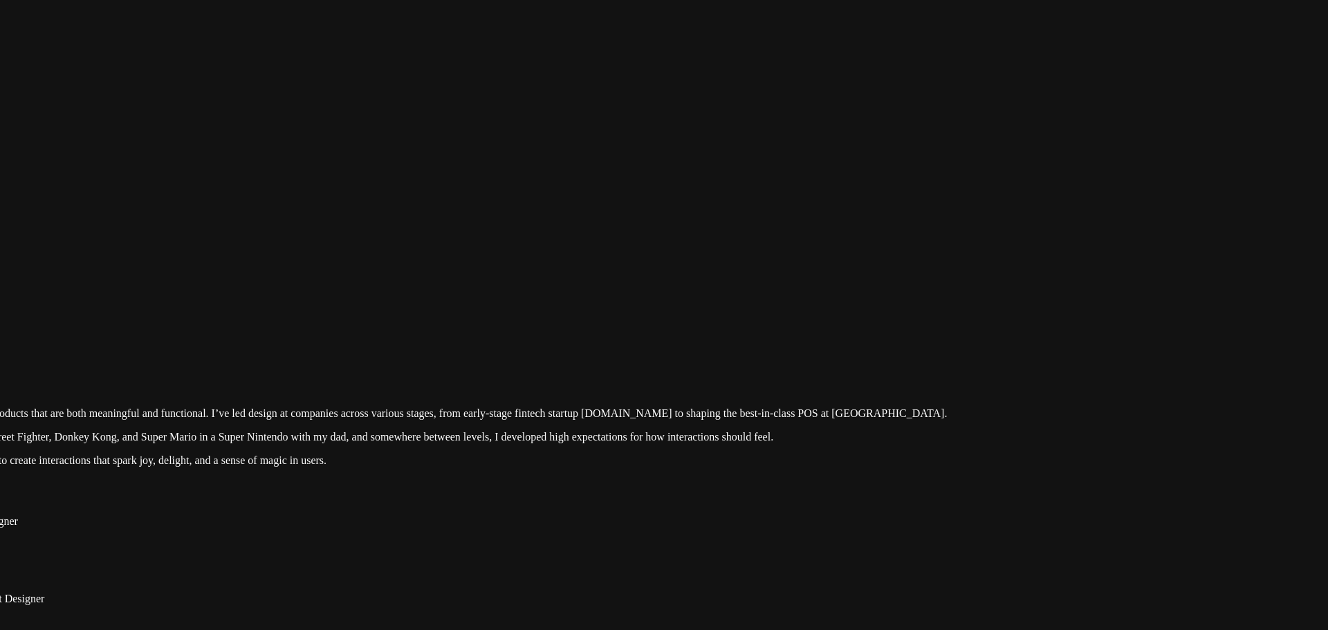
drag, startPoint x: 1070, startPoint y: 330, endPoint x: 1227, endPoint y: 333, distance: 157.8
click at [1151, 324] on div at bounding box center [492, 324] width 1317 height 0
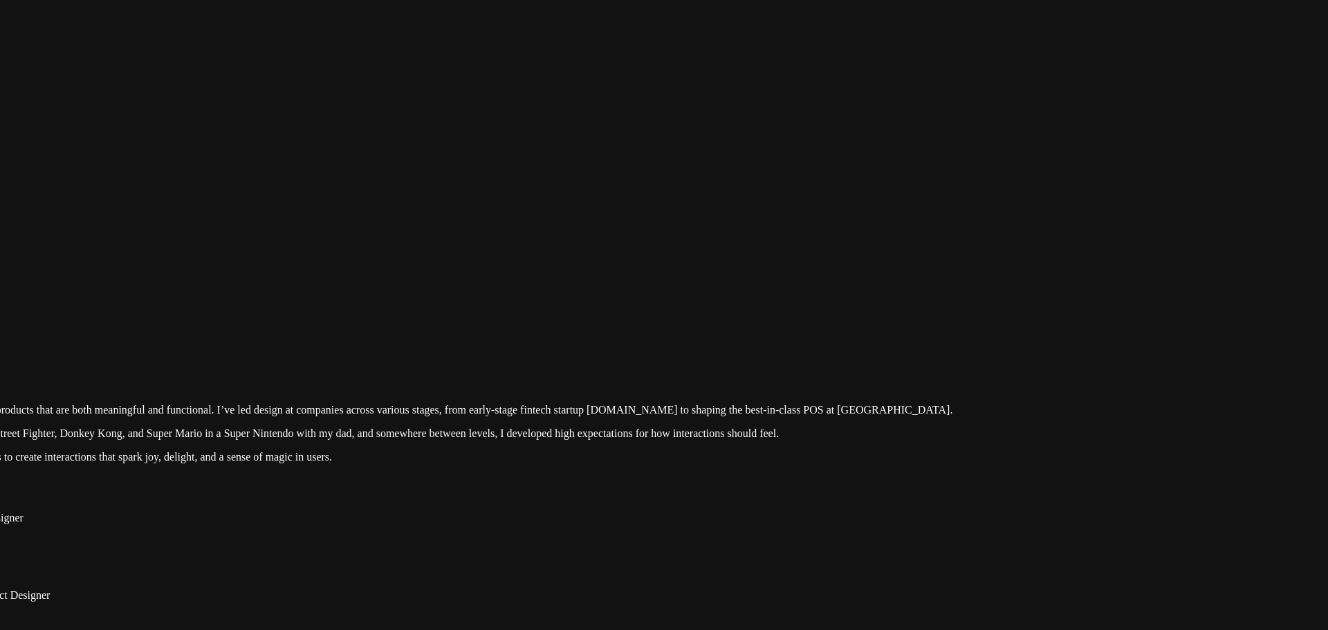
drag, startPoint x: 614, startPoint y: 340, endPoint x: 780, endPoint y: 64, distance: 322.1
click at [777, 321] on div at bounding box center [497, 321] width 1317 height 0
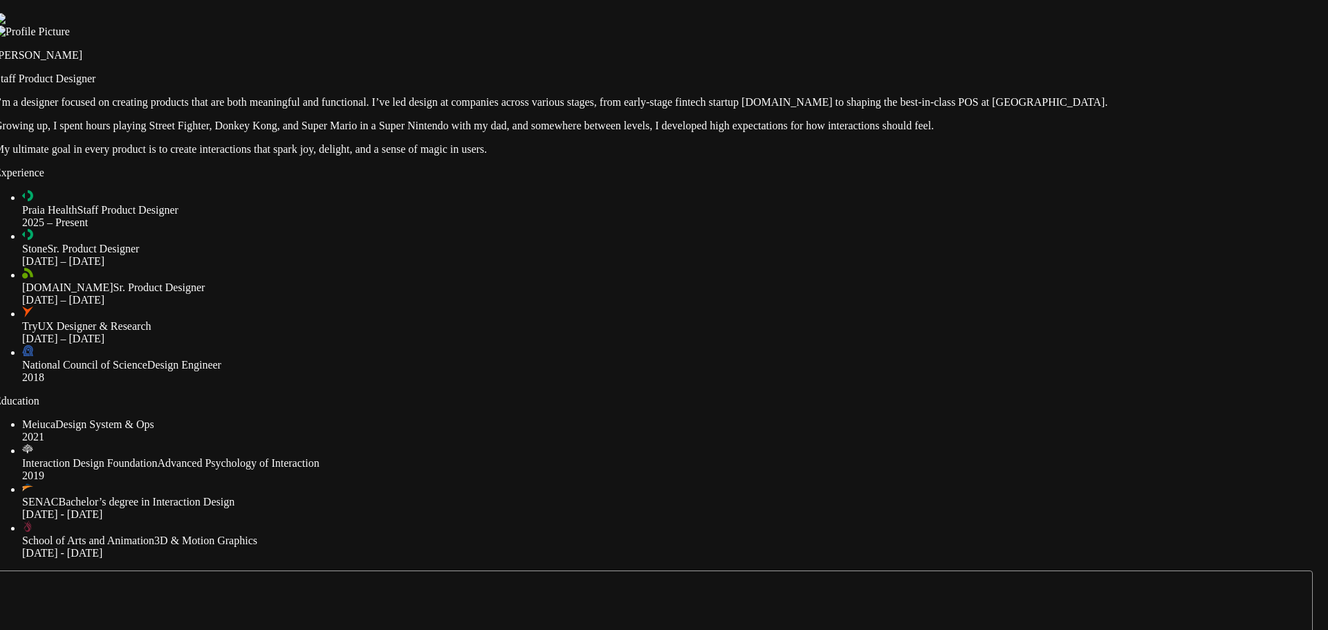
drag, startPoint x: 915, startPoint y: 152, endPoint x: 911, endPoint y: 108, distance: 43.8
click at [911, 13] on div at bounding box center [652, 13] width 1317 height 0
